Goal: Find specific page/section: Locate a particular part of the current website

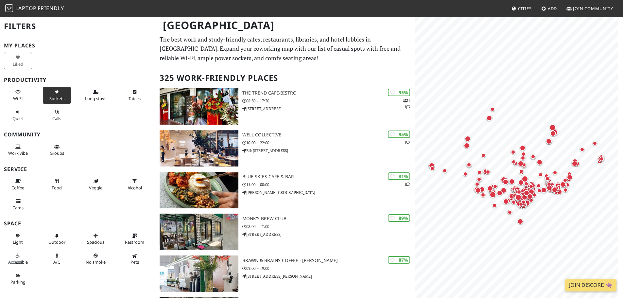
click at [54, 99] on span "Sockets" at bounding box center [56, 99] width 15 height 6
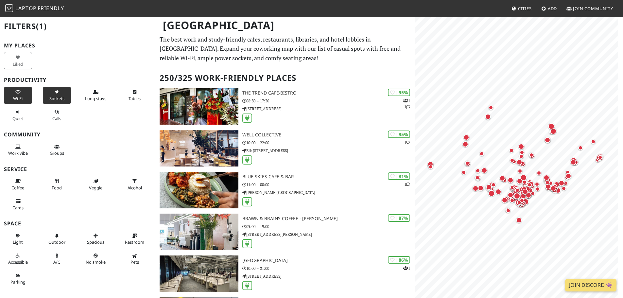
click at [22, 99] on button "Wi-Fi" at bounding box center [18, 95] width 28 height 17
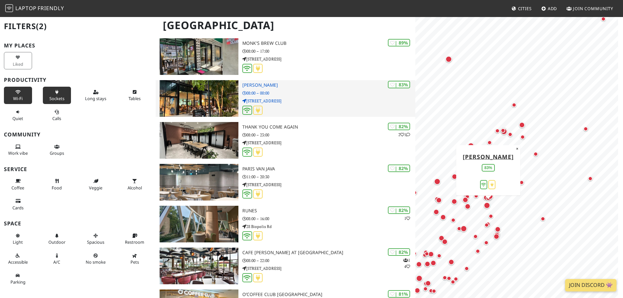
click at [264, 82] on div "| 83% Louisa Coffee 08:00 – 00:00 130 BEACH ROAD #01-13 & 14, S(189774 Guoco Mi…" at bounding box center [328, 98] width 173 height 37
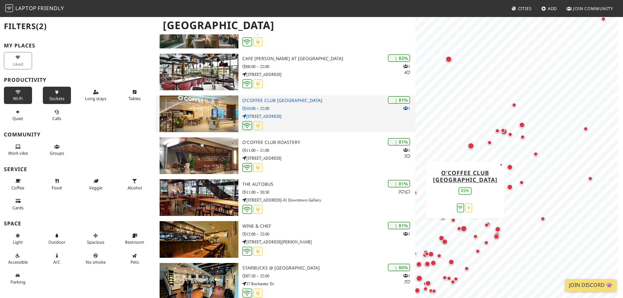
scroll to position [851, 0]
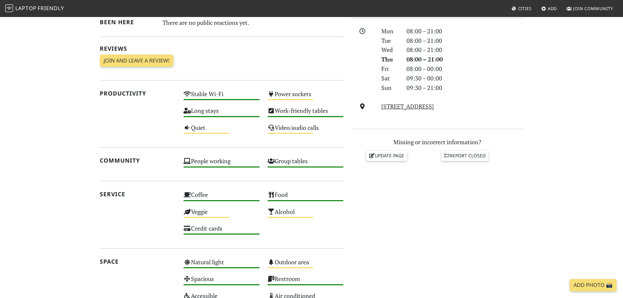
scroll to position [196, 0]
